Goal: Information Seeking & Learning: Learn about a topic

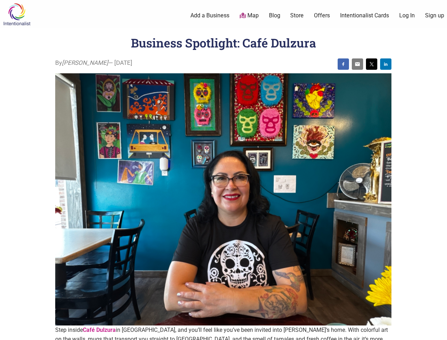
click at [223, 170] on img at bounding box center [223, 199] width 336 height 252
click at [343, 64] on img at bounding box center [344, 64] width 6 height 6
click at [358, 64] on img at bounding box center [358, 64] width 6 height 6
click at [372, 64] on img at bounding box center [372, 64] width 6 height 6
click at [386, 64] on img at bounding box center [386, 64] width 6 height 6
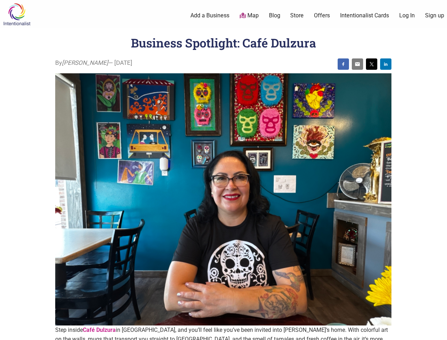
click at [439, 332] on icon at bounding box center [440, 331] width 8 height 9
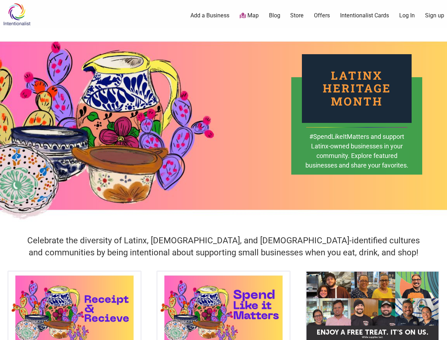
click at [223, 170] on div "Latinx Heritage Month #SpendLikeItMatters and support Latinx-owned businesses i…" at bounding box center [223, 125] width 447 height 195
click at [439, 332] on icon at bounding box center [440, 331] width 8 height 9
